Goal: Find specific page/section: Find specific page/section

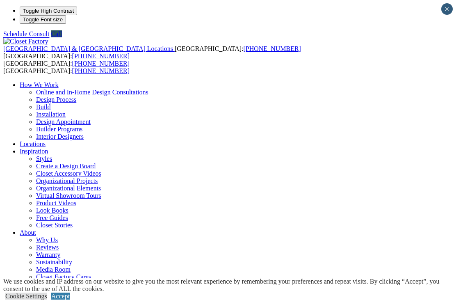
type input "*****"
click input "*" at bounding box center [0, 0] width 0 height 0
click at [46, 140] on link "Locations" at bounding box center [33, 143] width 26 height 7
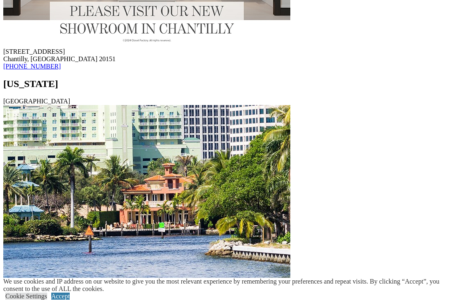
scroll to position [4263, 0]
